Goal: Information Seeking & Learning: Learn about a topic

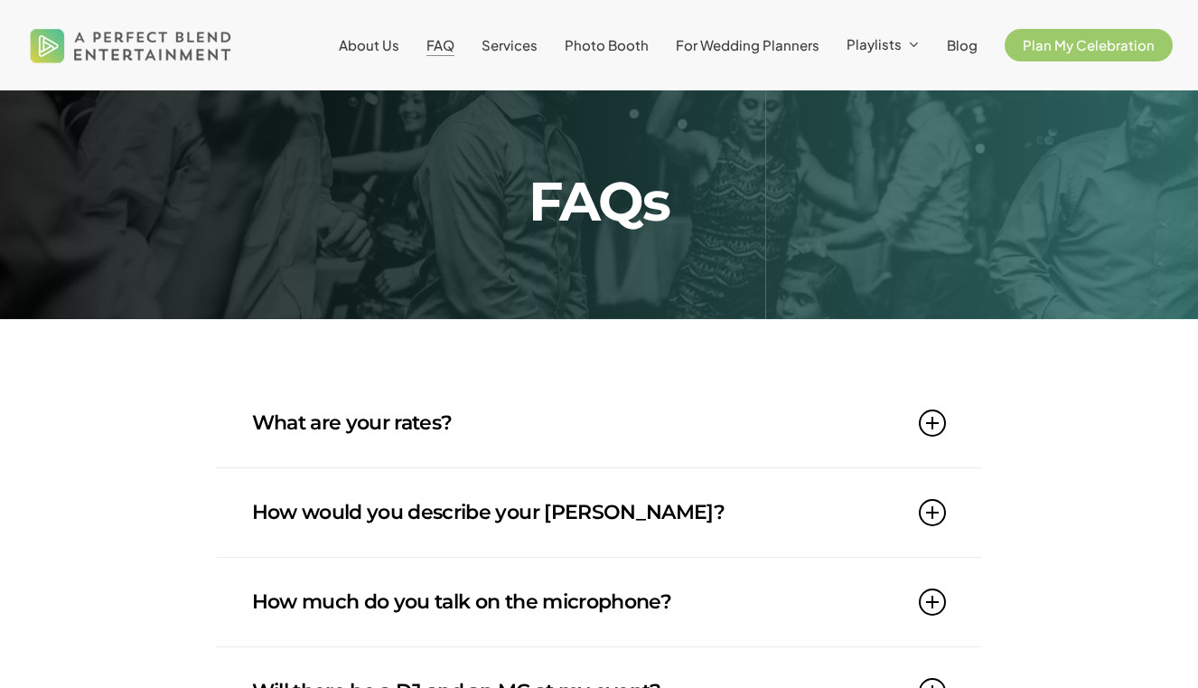
click at [416, 423] on link "What are your rates?" at bounding box center [599, 423] width 695 height 89
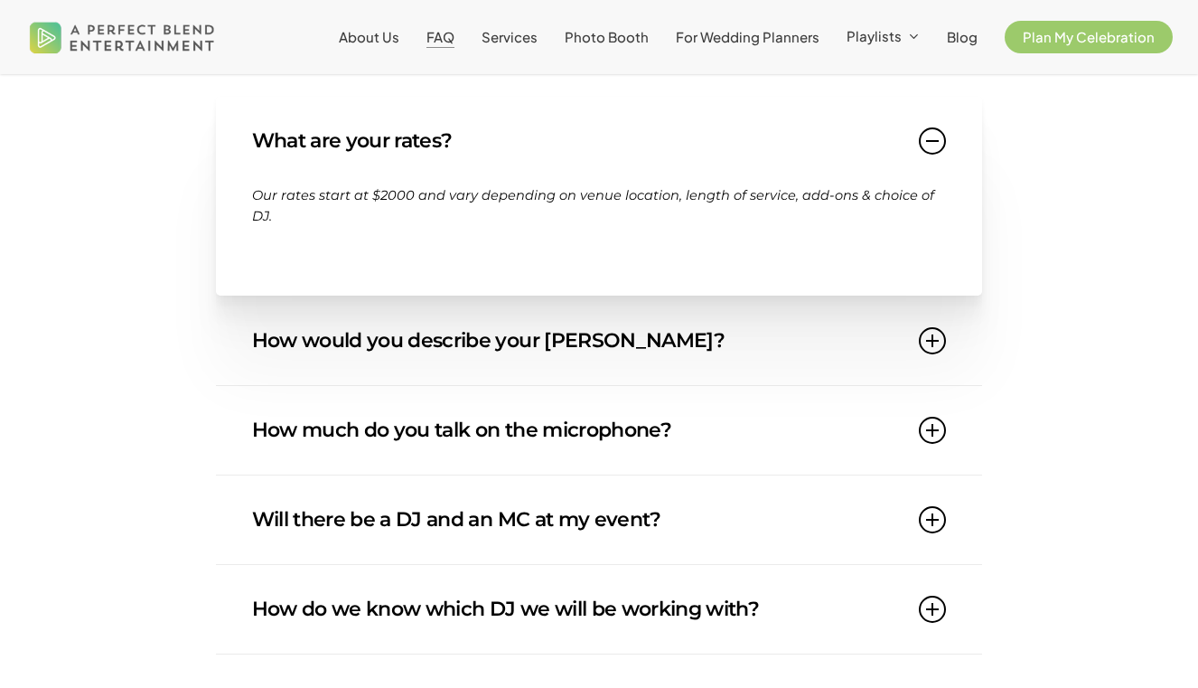
scroll to position [285, 0]
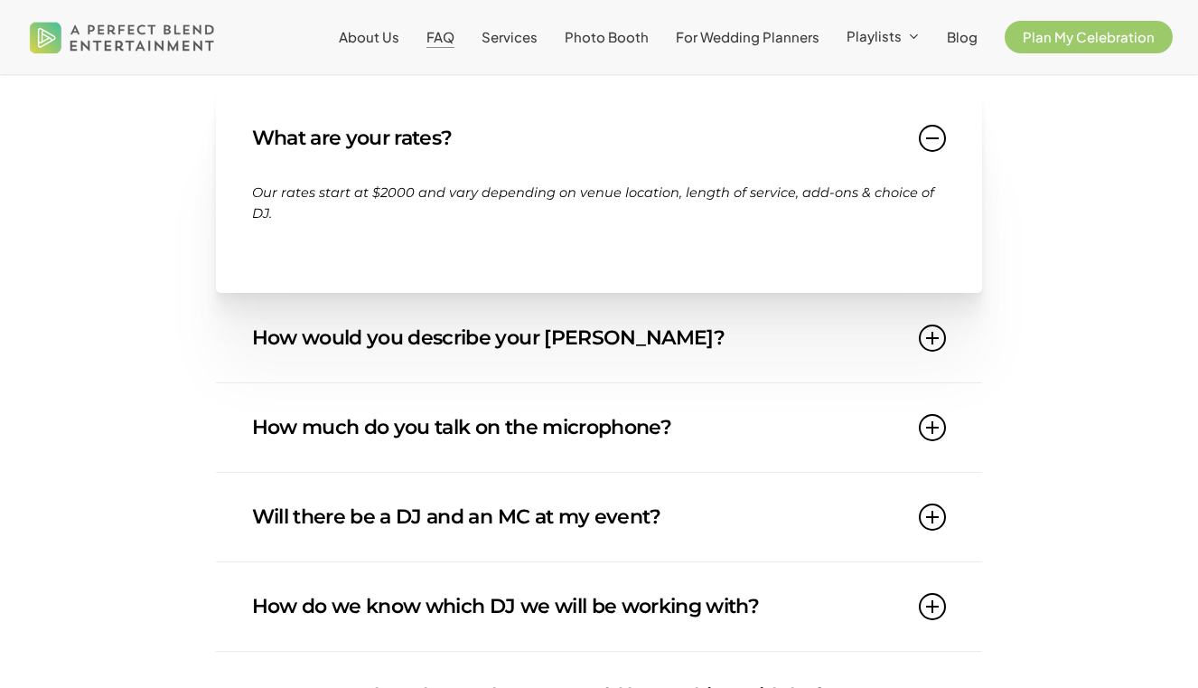
click at [357, 322] on link "How would you describe your [PERSON_NAME]?" at bounding box center [599, 338] width 695 height 89
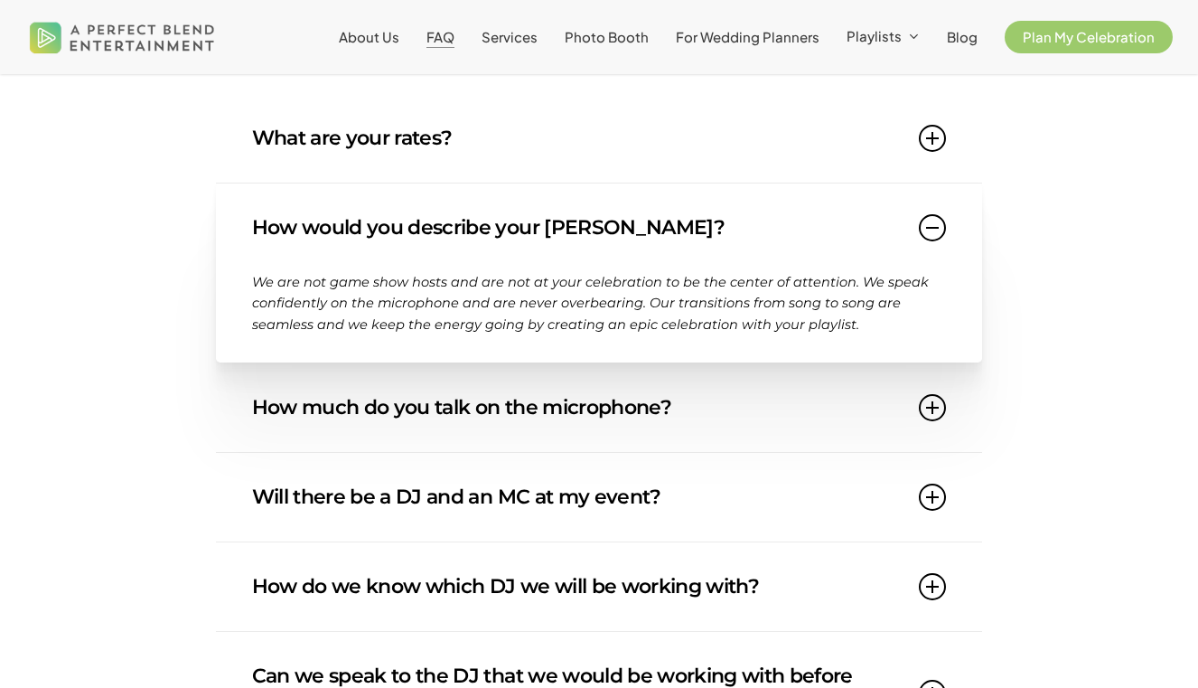
click at [366, 376] on link "How much do you talk on the microphone?" at bounding box center [599, 407] width 695 height 89
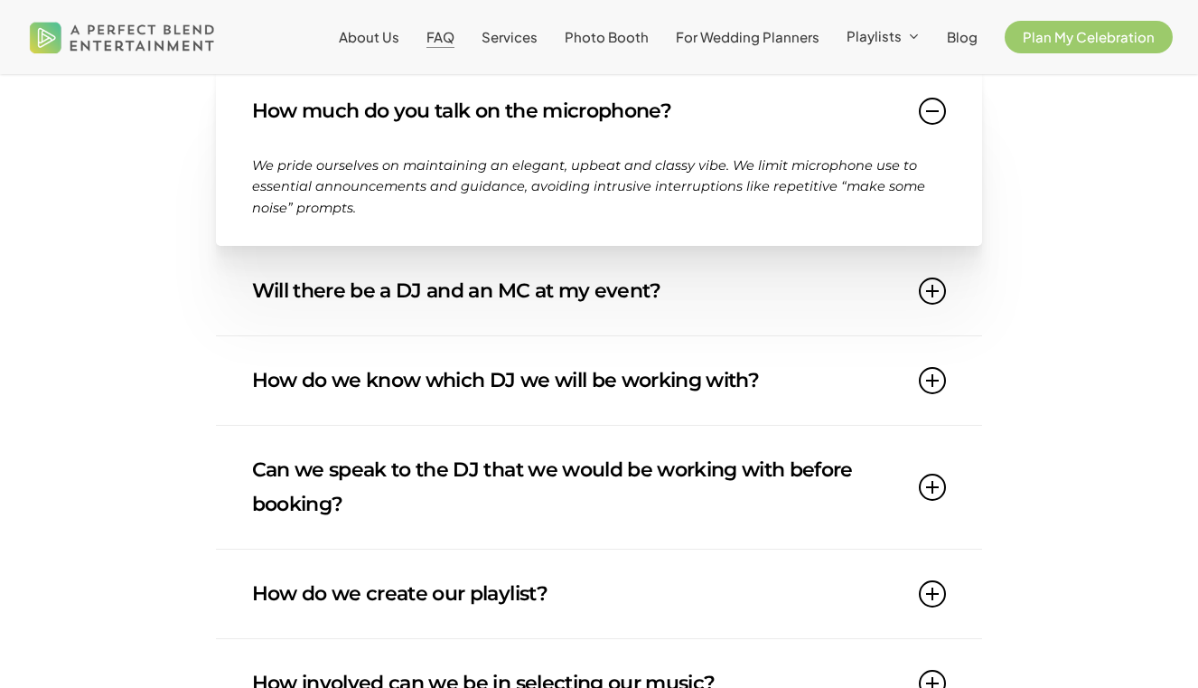
scroll to position [549, 0]
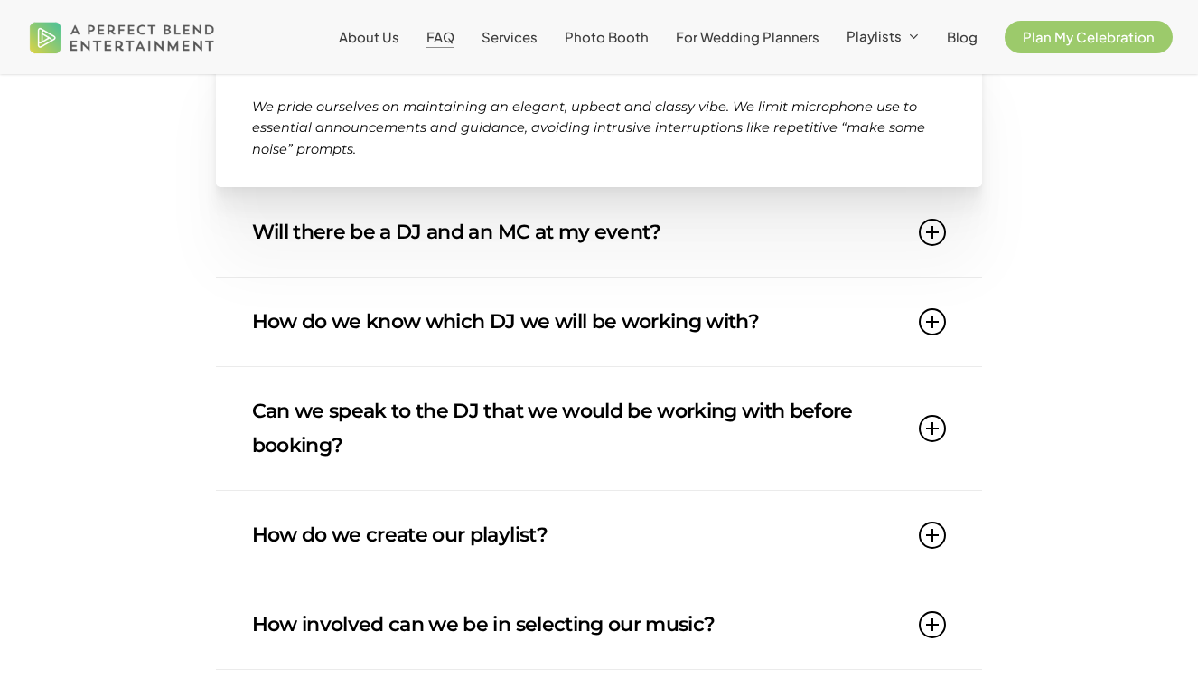
click at [405, 239] on link "Will there be a DJ and an MC at my event?" at bounding box center [599, 232] width 695 height 89
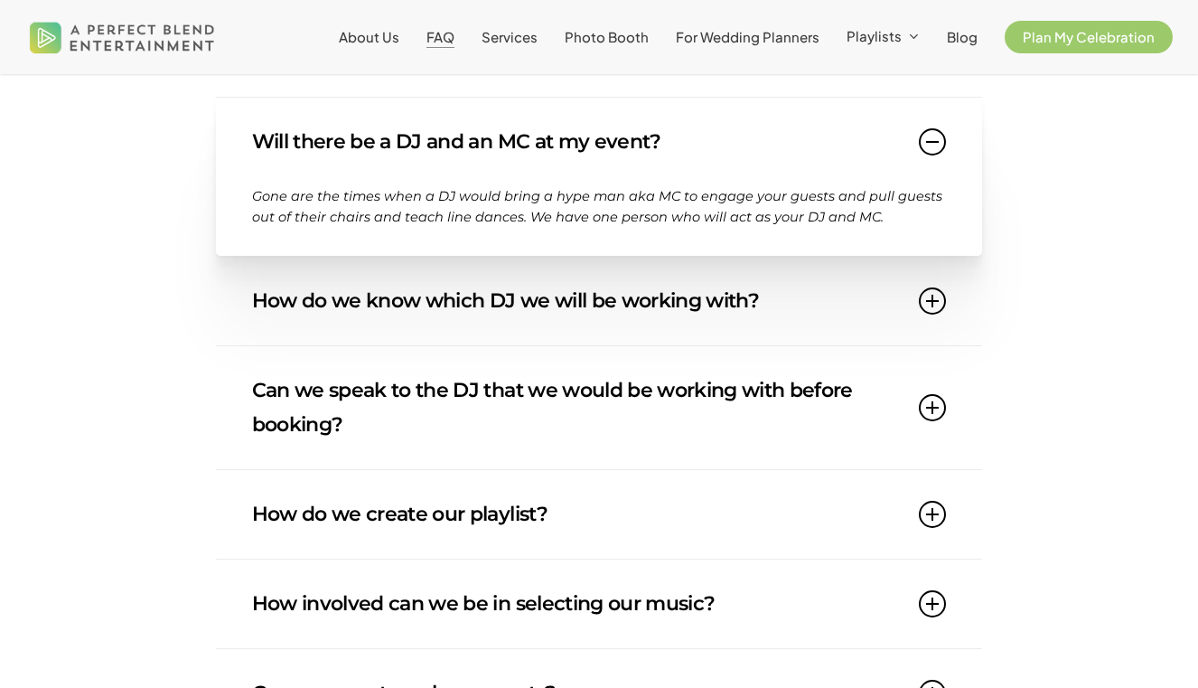
click at [408, 315] on link "How do we know which DJ we will be working with?" at bounding box center [599, 301] width 695 height 89
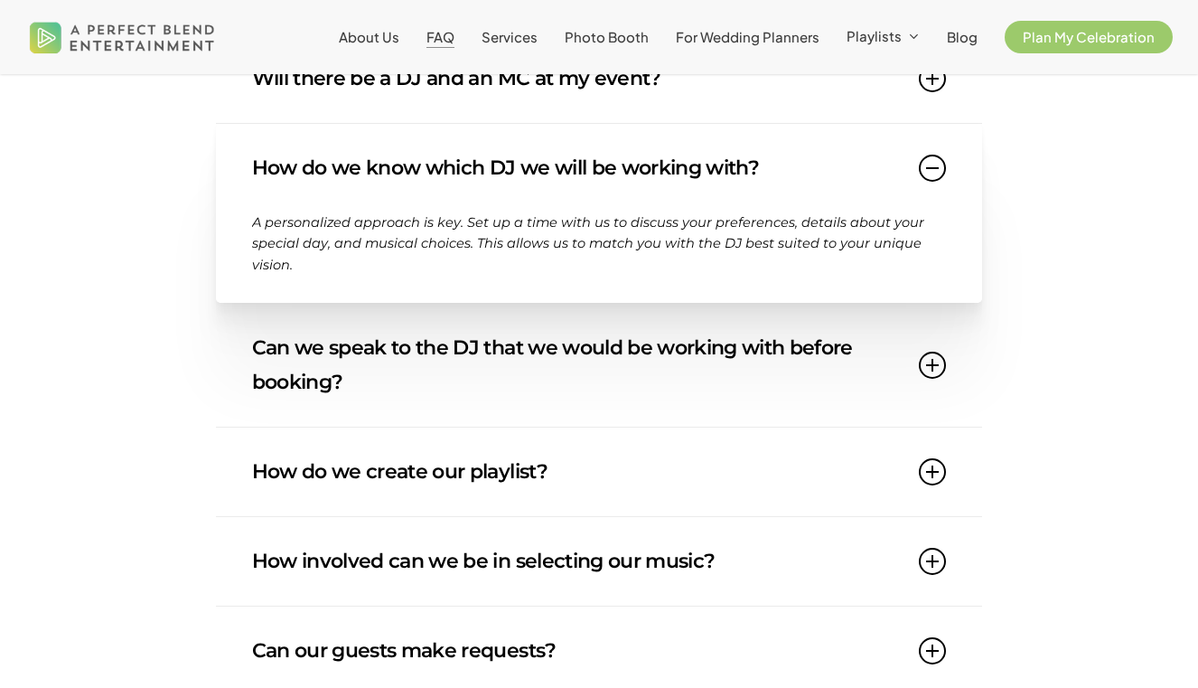
scroll to position [614, 0]
click at [306, 360] on link "Can we speak to the DJ that we would be working with before booking?" at bounding box center [599, 364] width 695 height 123
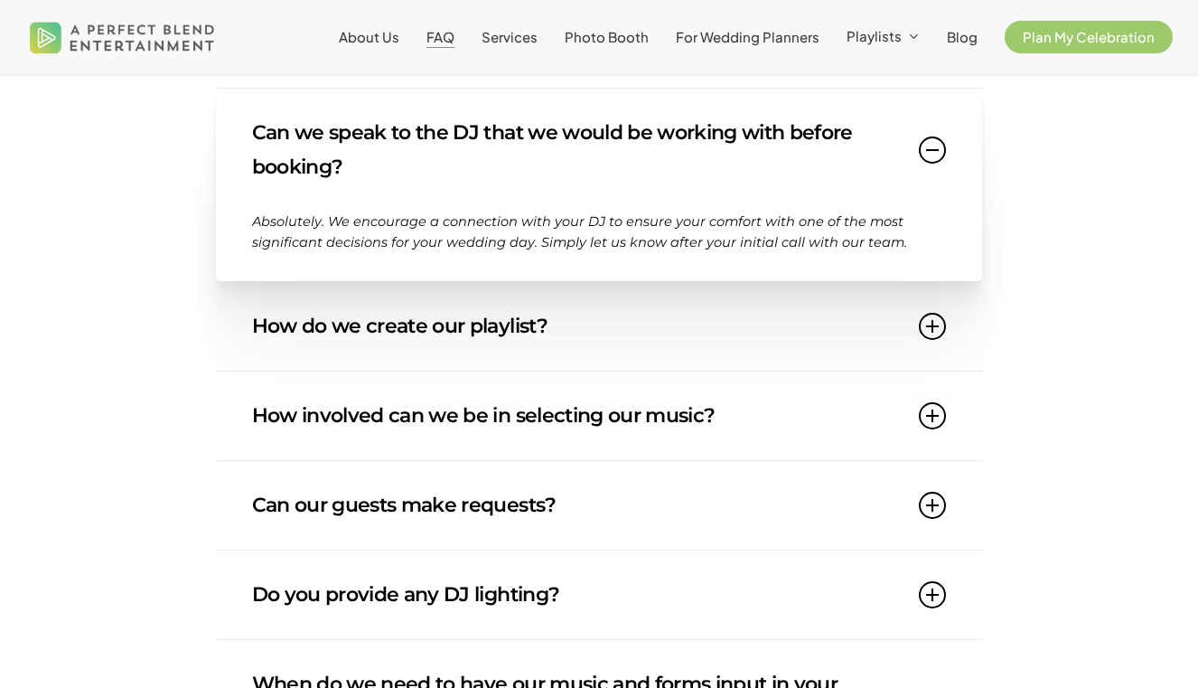
scroll to position [954, 0]
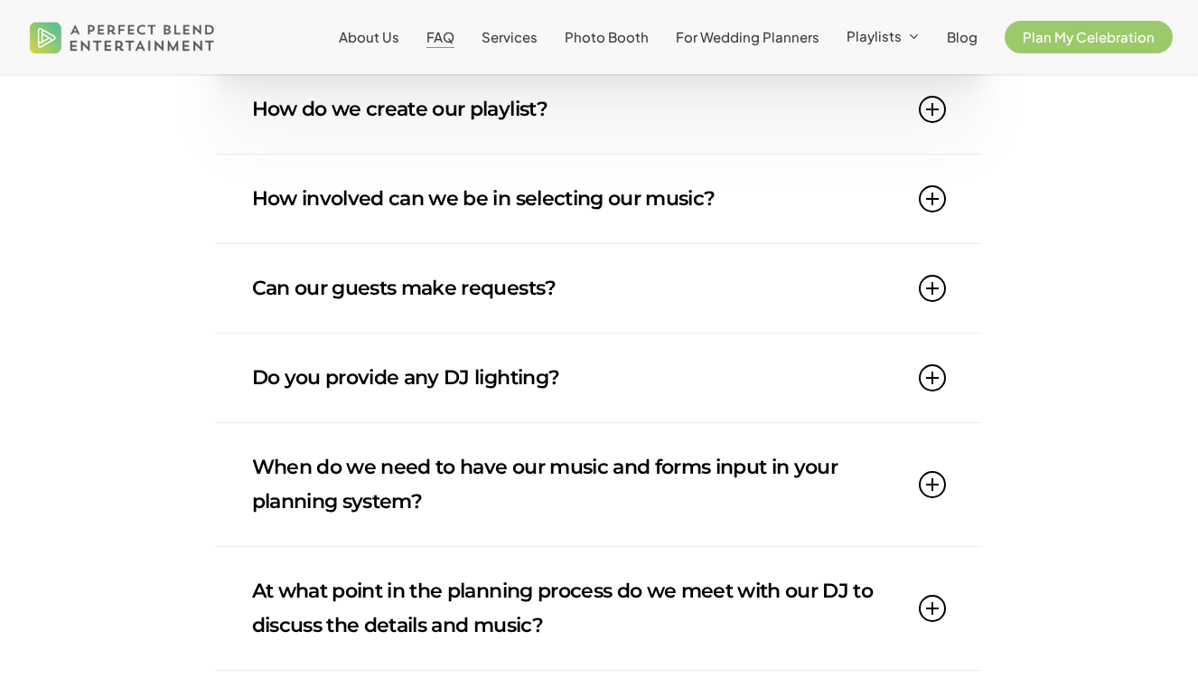
click at [359, 286] on link "Can our guests make requests?" at bounding box center [599, 288] width 695 height 89
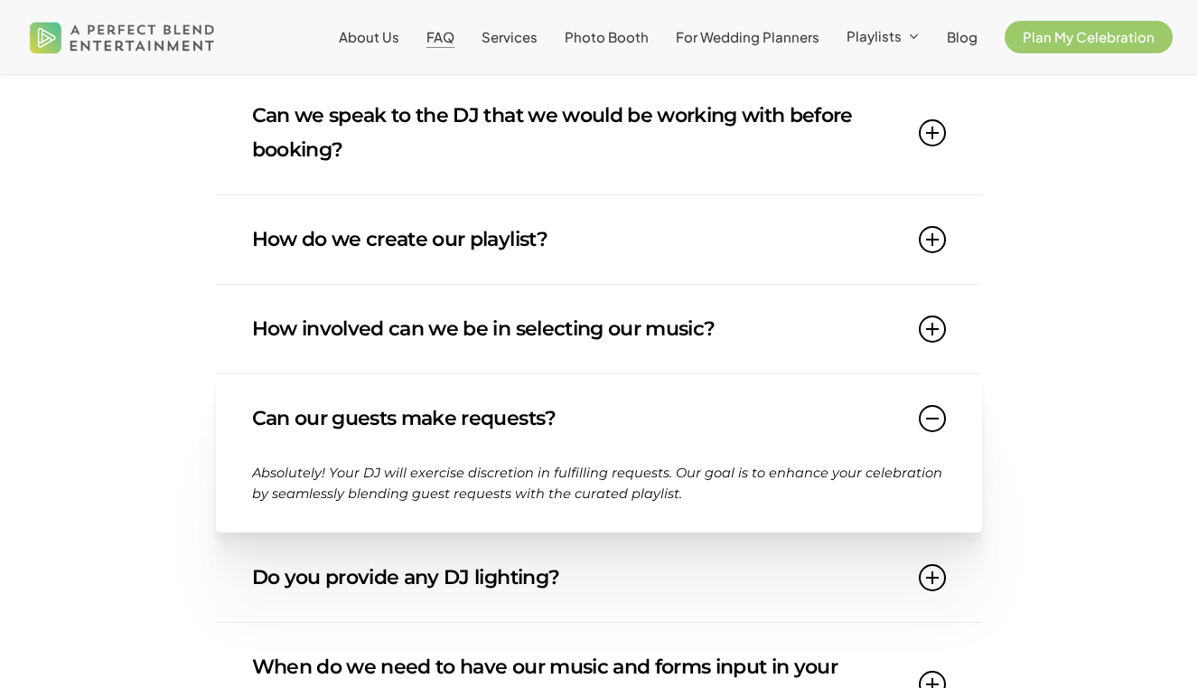
scroll to position [757, 0]
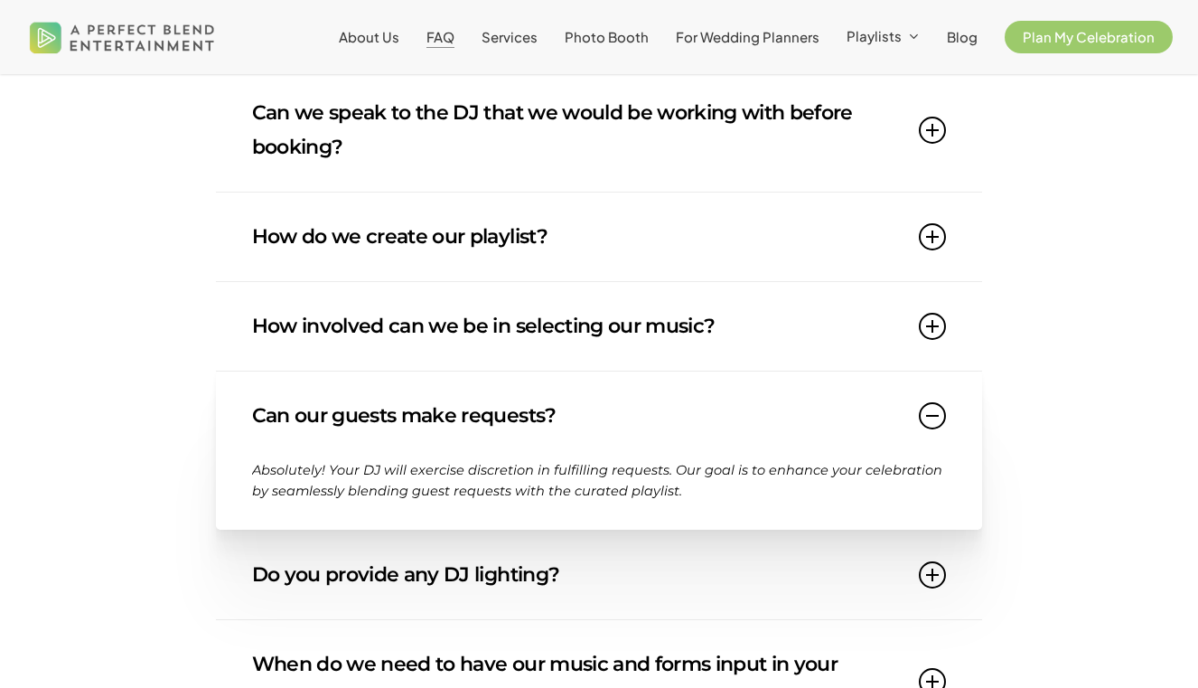
click at [372, 235] on link "How do we create our playlist?" at bounding box center [599, 236] width 695 height 89
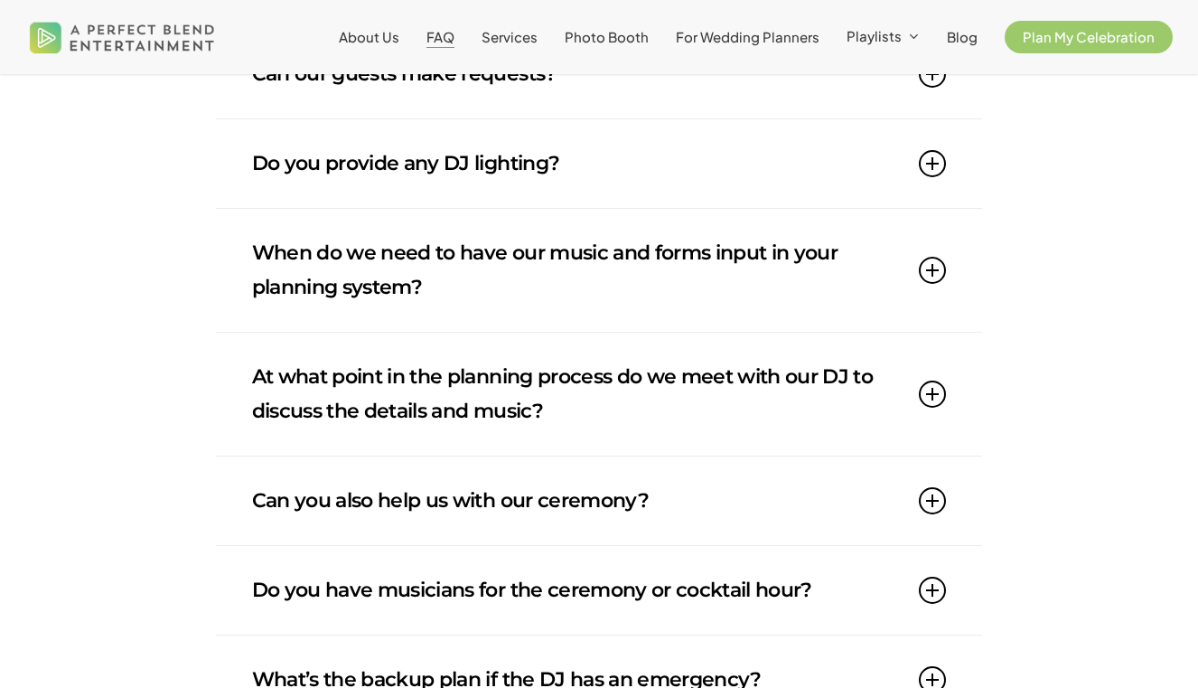
scroll to position [1205, 0]
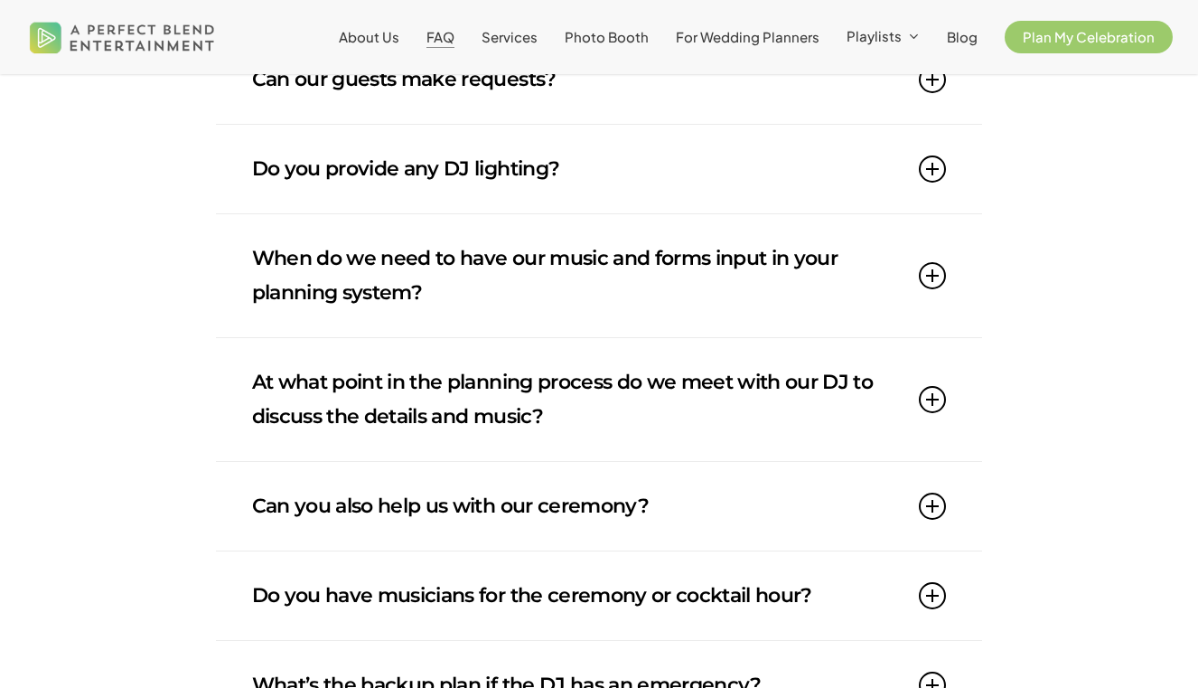
click at [408, 410] on link "At what point in the planning process do we meet with our DJ to discuss the det…" at bounding box center [599, 399] width 695 height 123
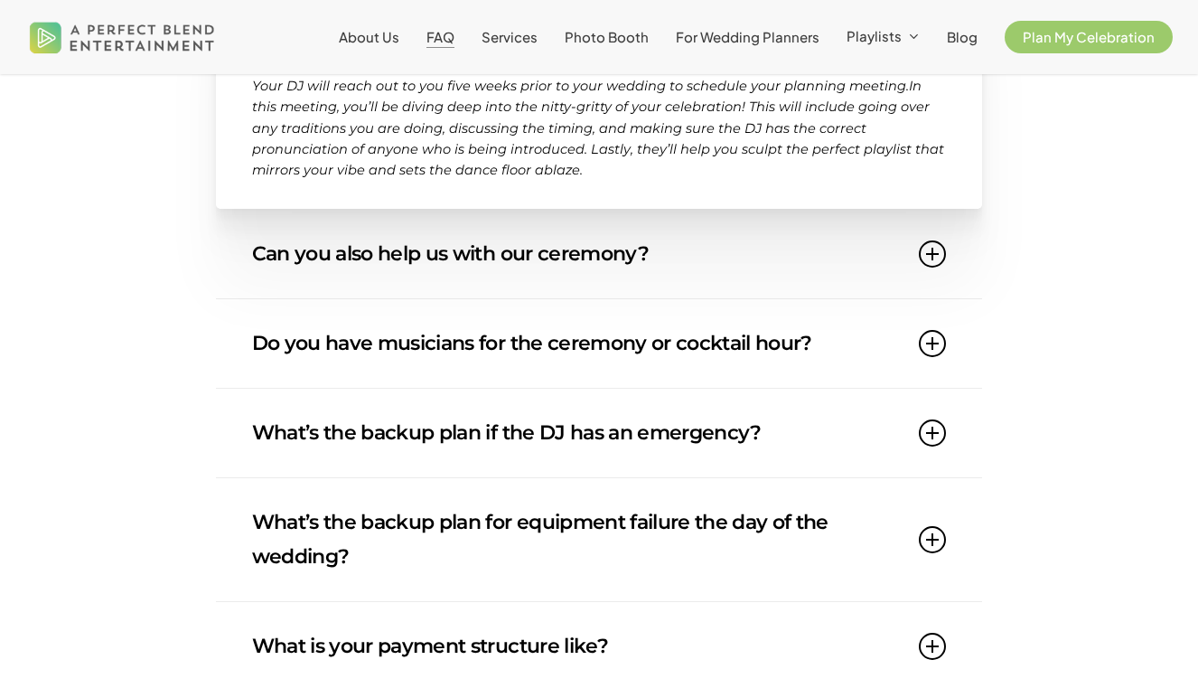
scroll to position [1668, 0]
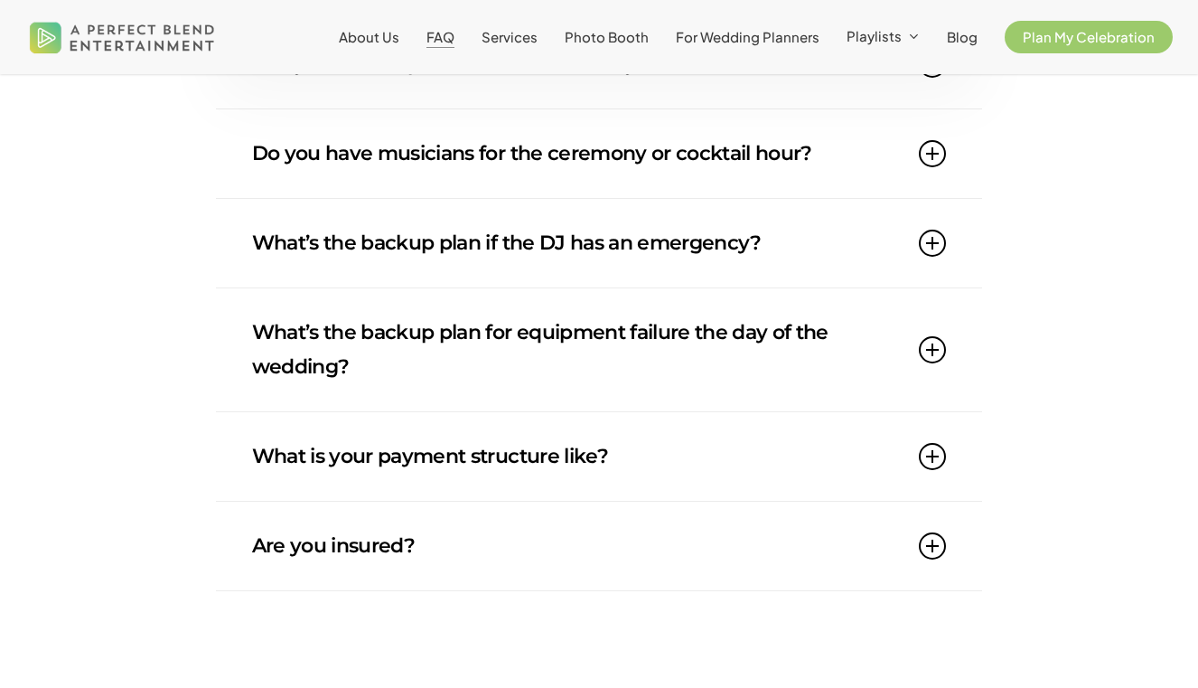
click at [343, 443] on link "What is your payment structure like?" at bounding box center [599, 456] width 695 height 89
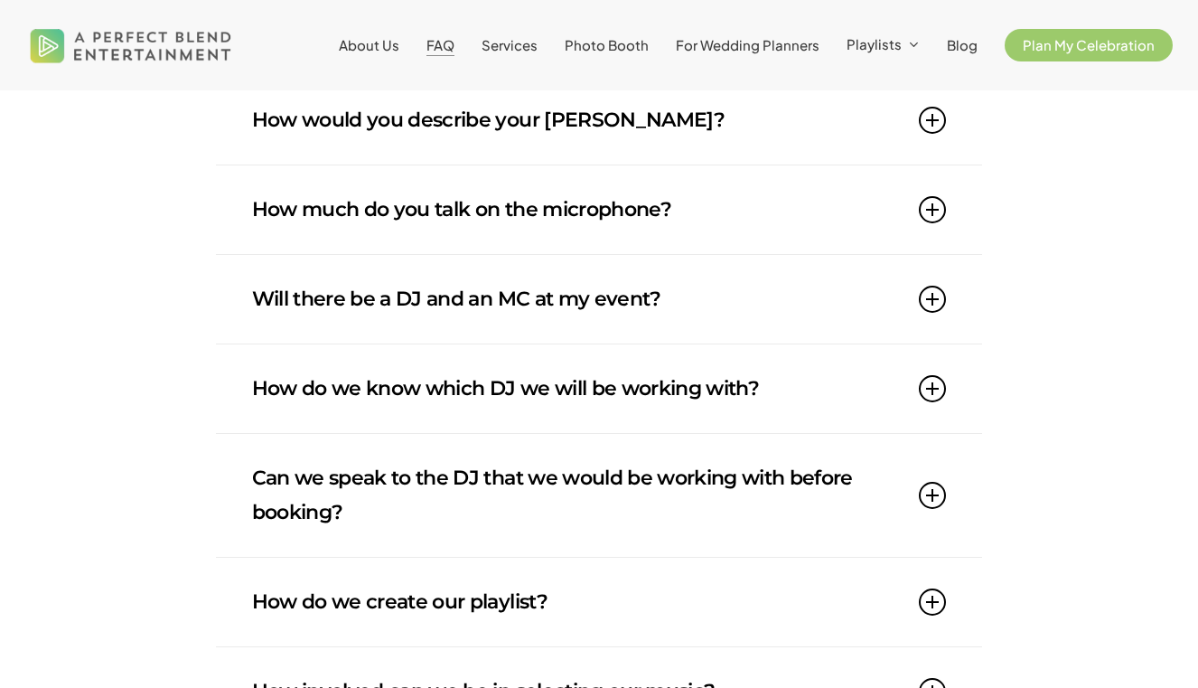
scroll to position [0, 0]
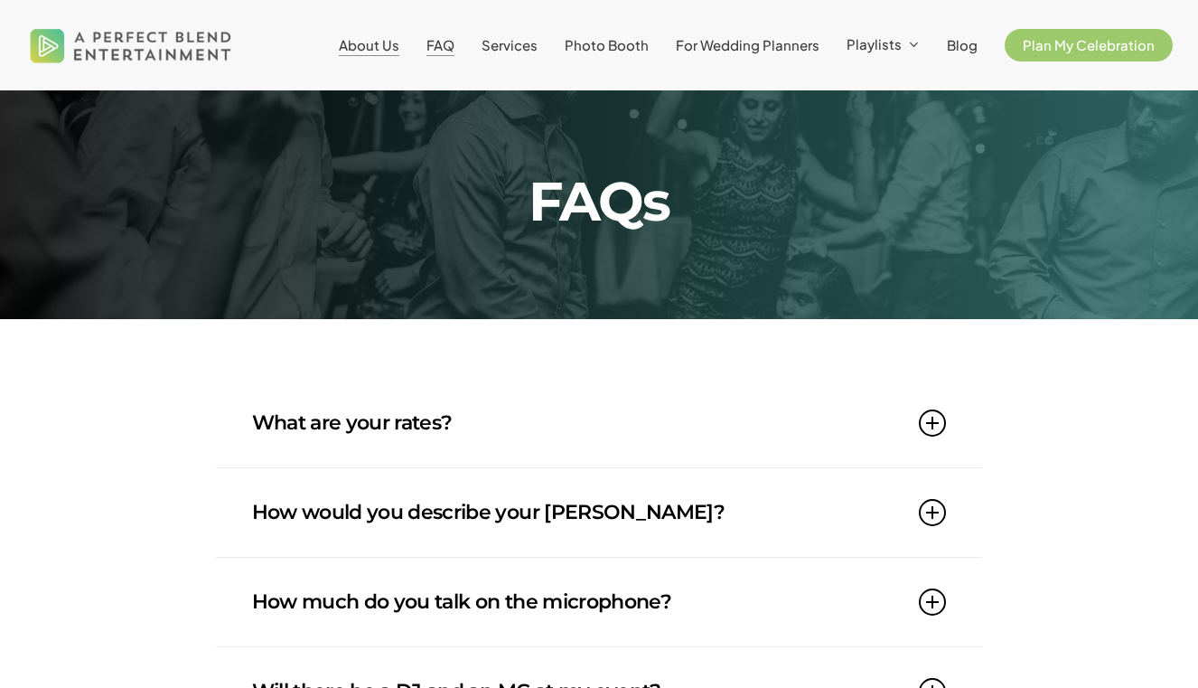
click at [374, 42] on span "About Us" at bounding box center [369, 44] width 61 height 17
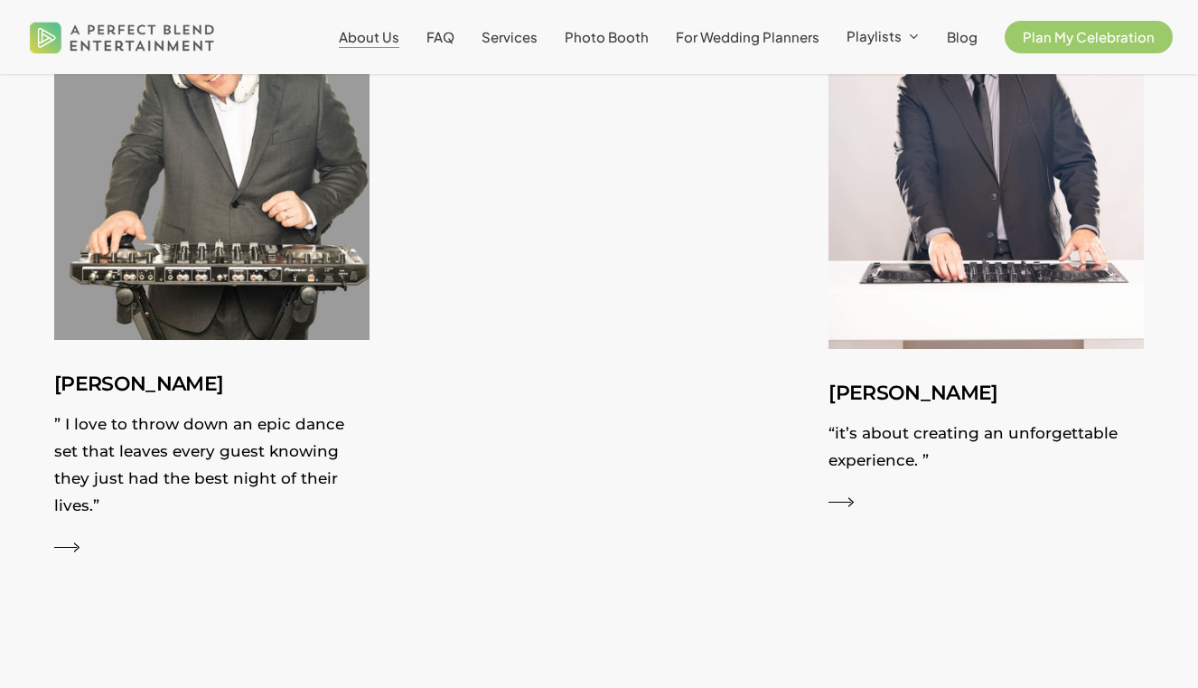
scroll to position [3158, 0]
